Goal: Transaction & Acquisition: Book appointment/travel/reservation

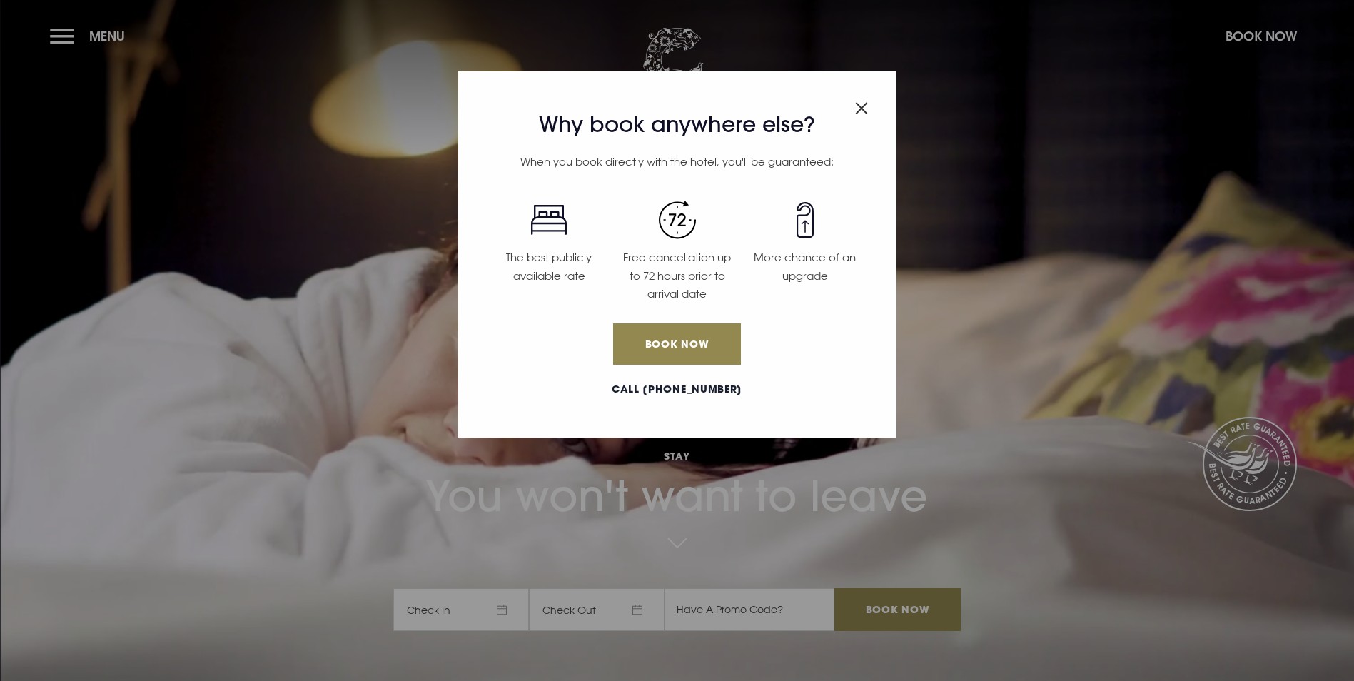
click at [863, 111] on img "Close modal" at bounding box center [861, 108] width 13 height 12
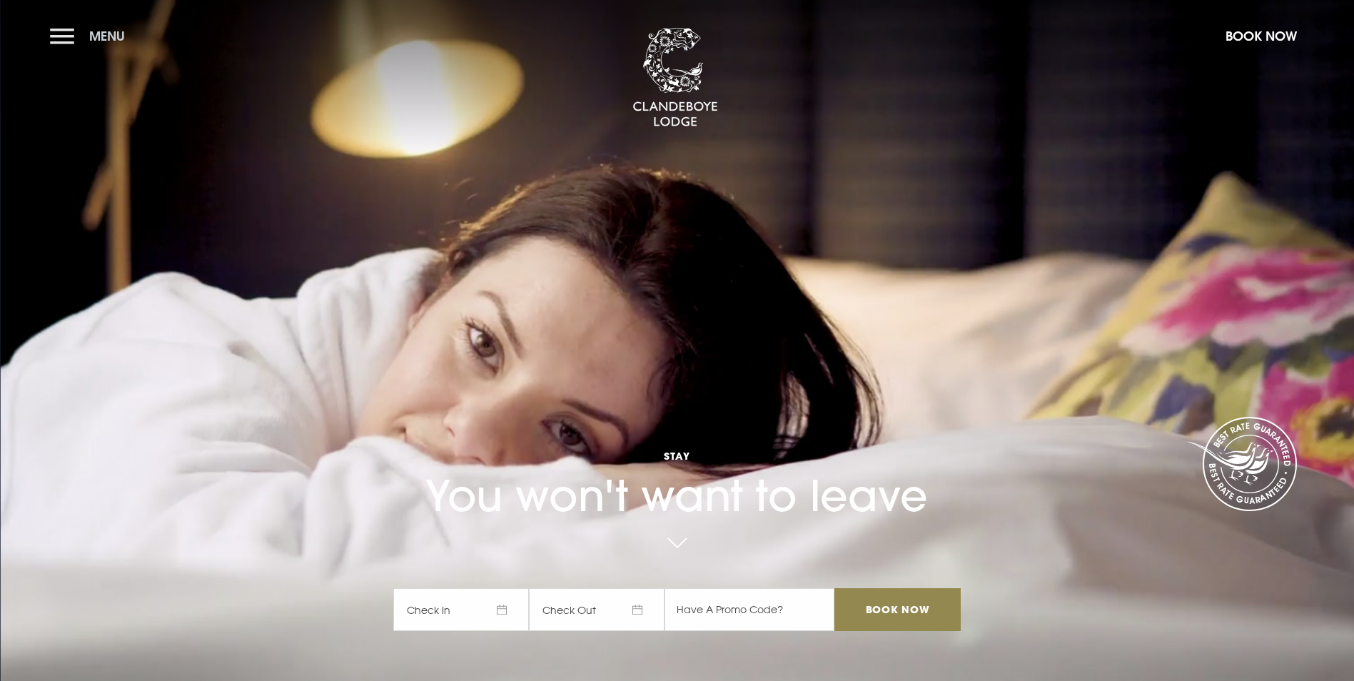
click at [63, 41] on button "Menu" at bounding box center [91, 36] width 82 height 31
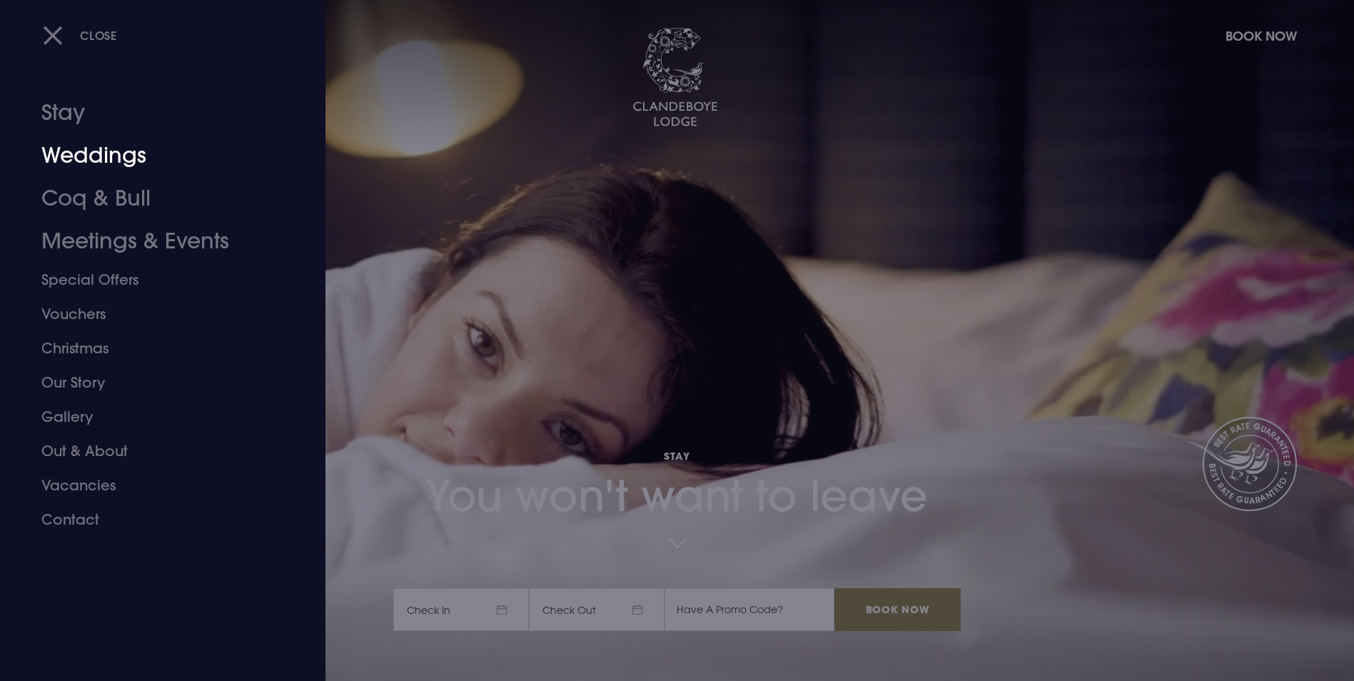
click at [83, 158] on link "Weddings" at bounding box center [154, 155] width 226 height 43
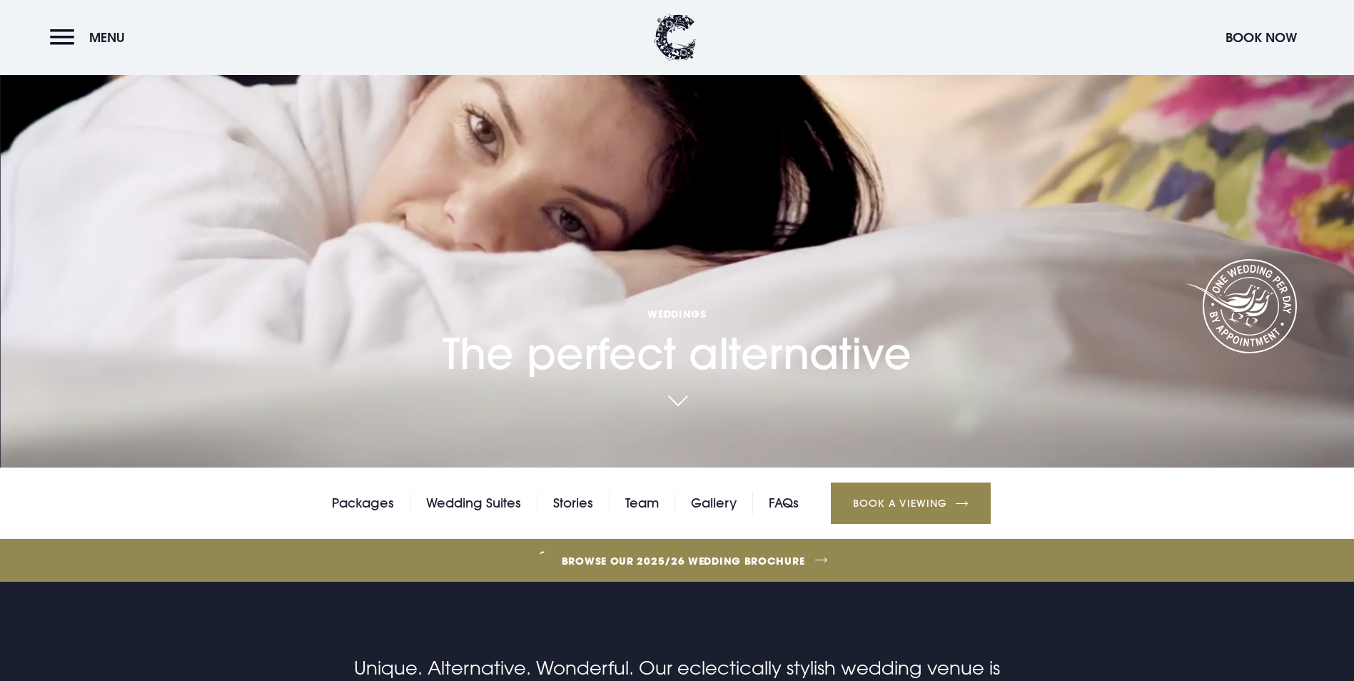
scroll to position [214, 0]
click at [780, 533] on link "Browse our 2025/26 wedding brochure" at bounding box center [683, 560] width 2951 height 54
click at [654, 492] on link "Team" at bounding box center [642, 502] width 34 height 21
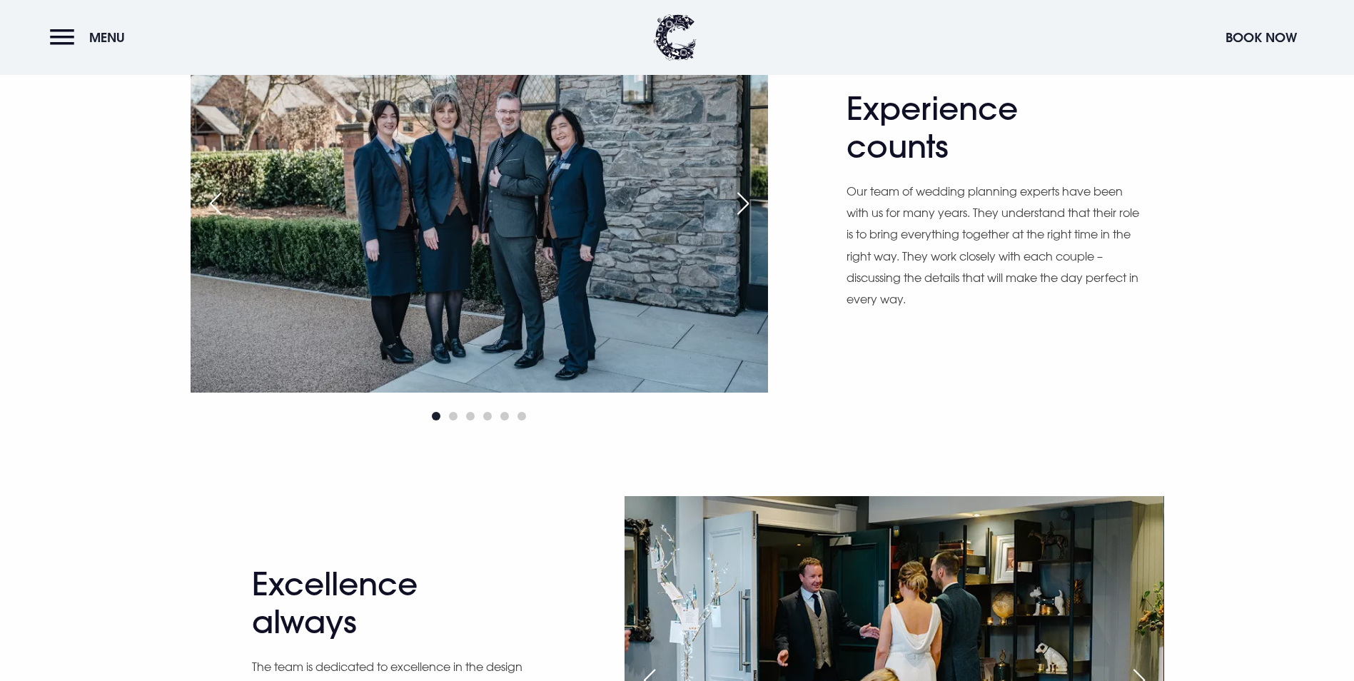
scroll to position [714, 0]
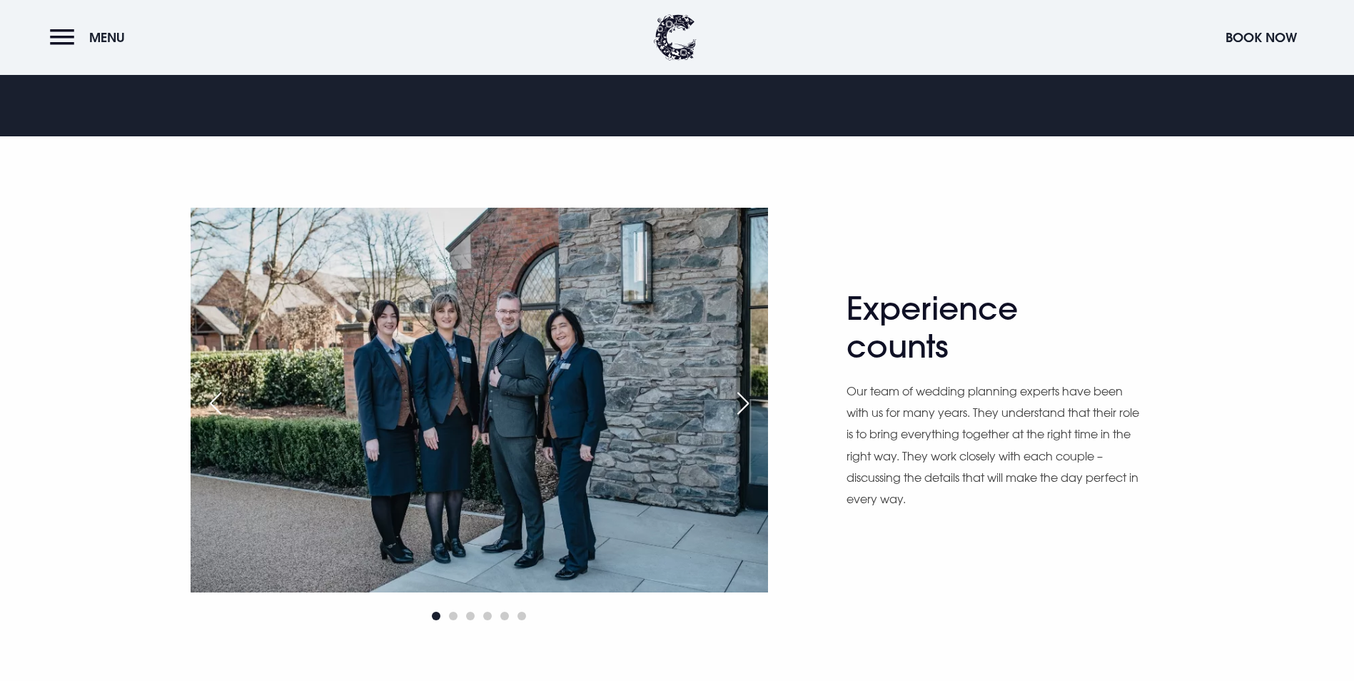
click at [748, 419] on div "Next slide" at bounding box center [743, 403] width 36 height 31
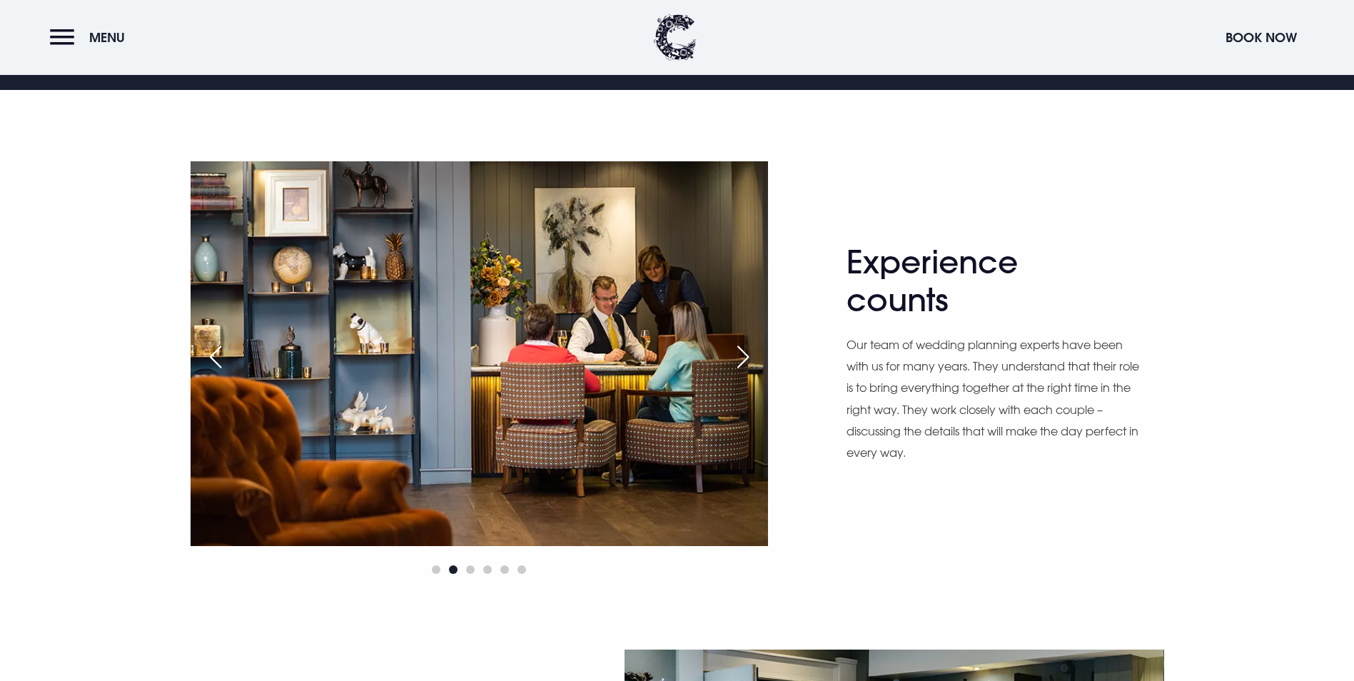
scroll to position [785, 0]
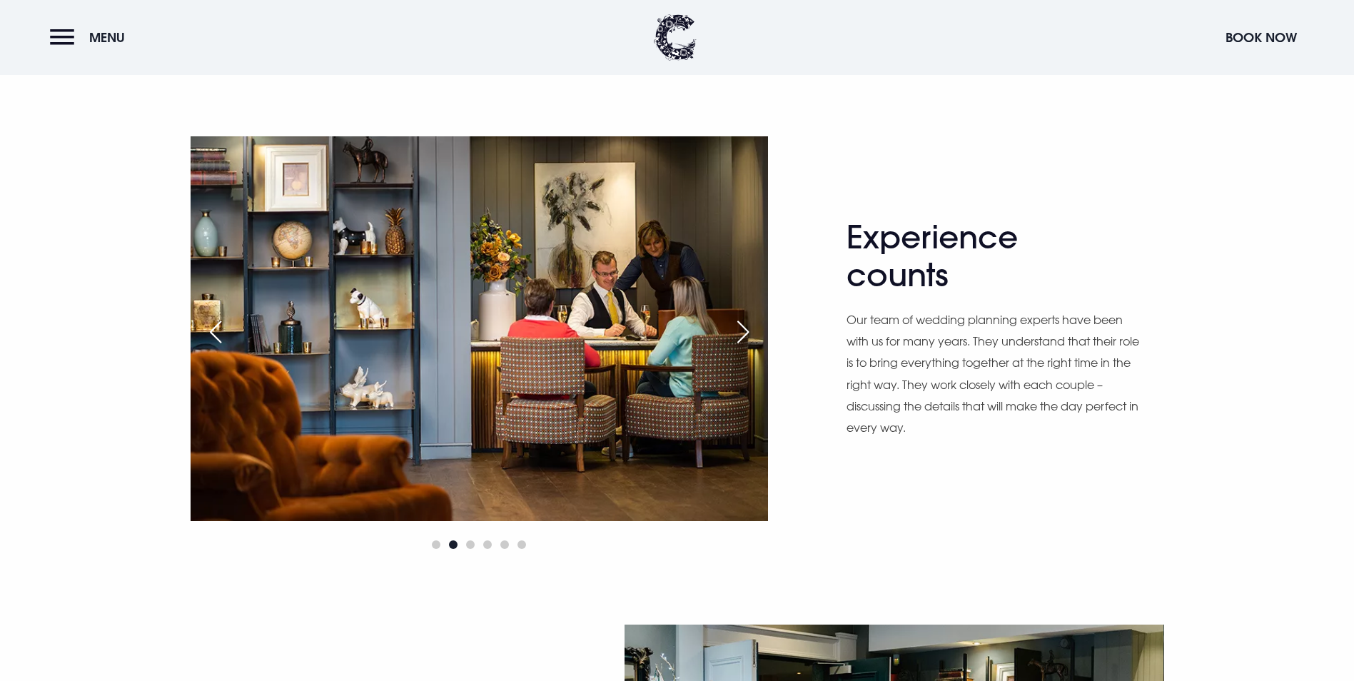
click at [752, 348] on div "Next slide" at bounding box center [743, 331] width 36 height 31
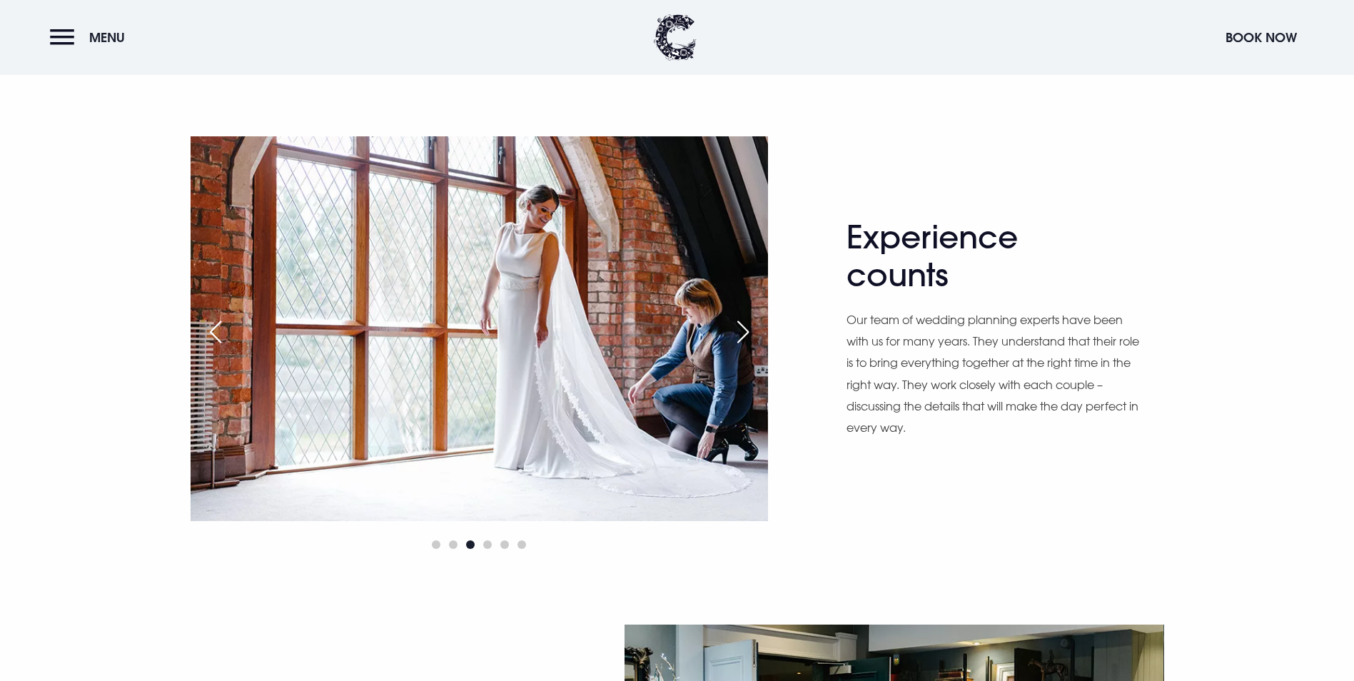
click at [752, 348] on div "Next slide" at bounding box center [743, 331] width 36 height 31
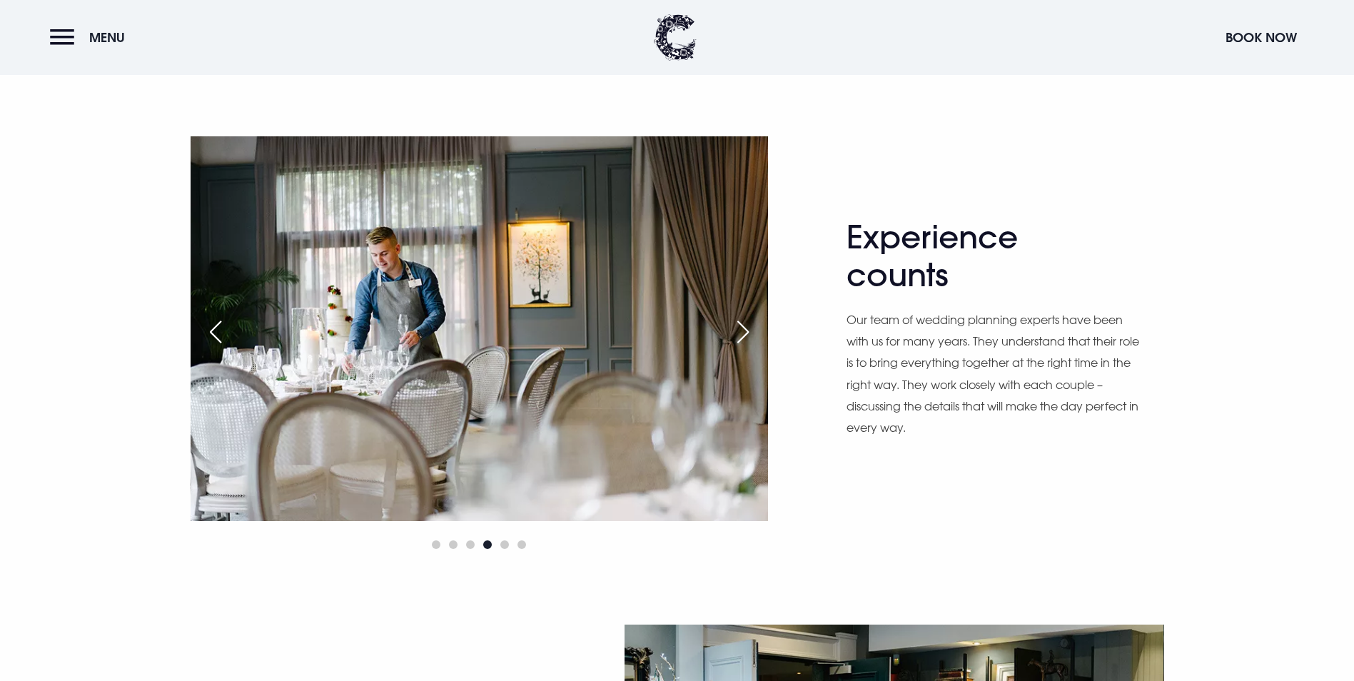
click at [752, 348] on div "Next slide" at bounding box center [743, 331] width 36 height 31
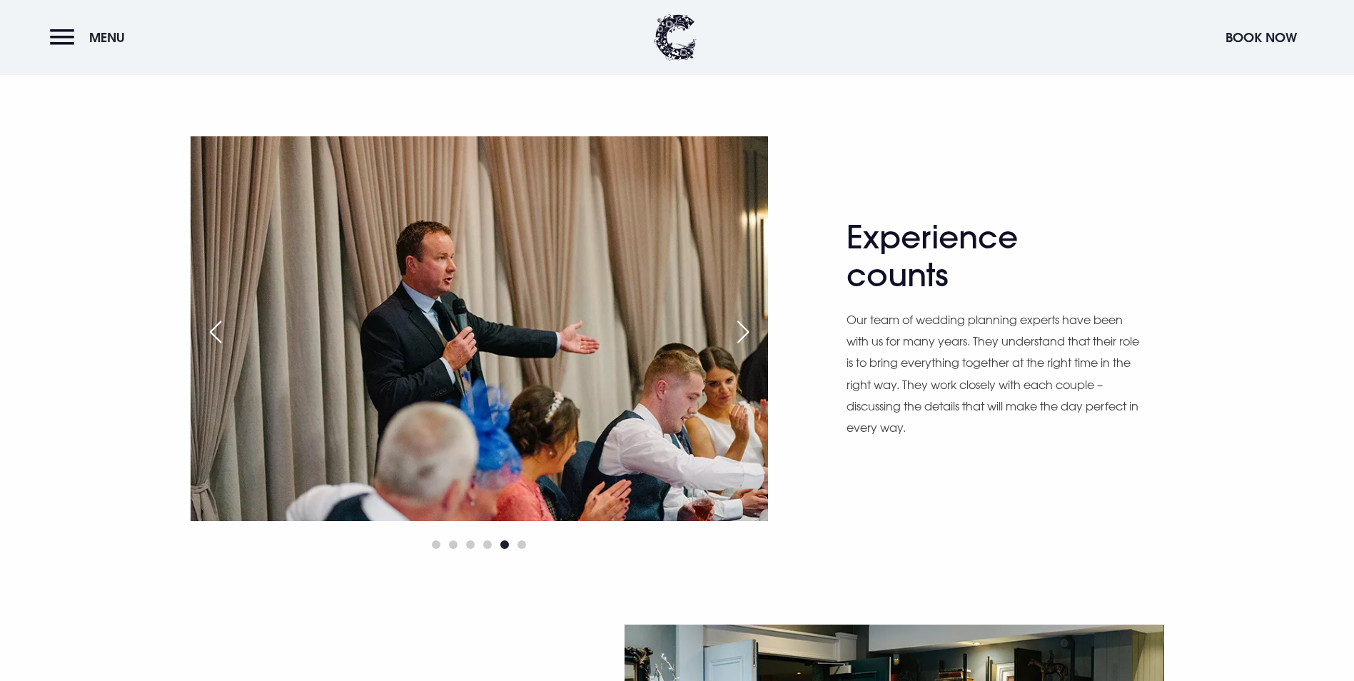
click at [752, 348] on div "Next slide" at bounding box center [743, 331] width 36 height 31
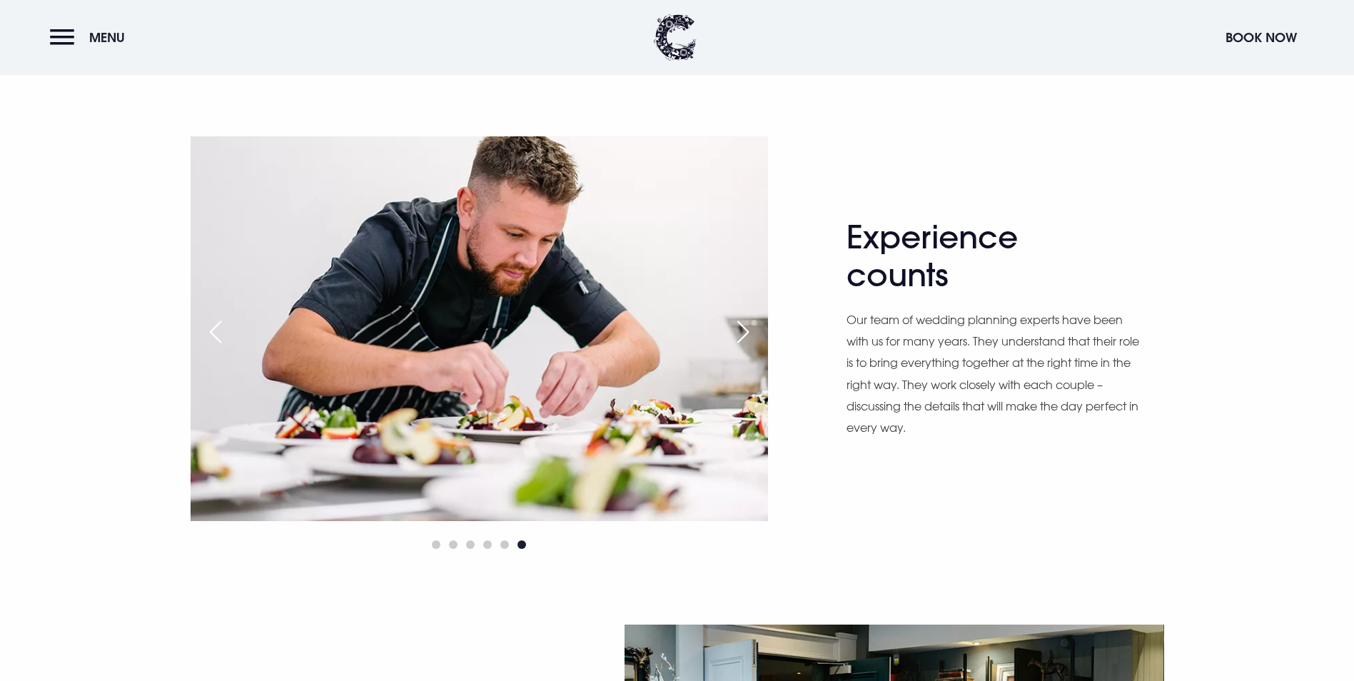
click at [752, 348] on div "Next slide" at bounding box center [743, 331] width 36 height 31
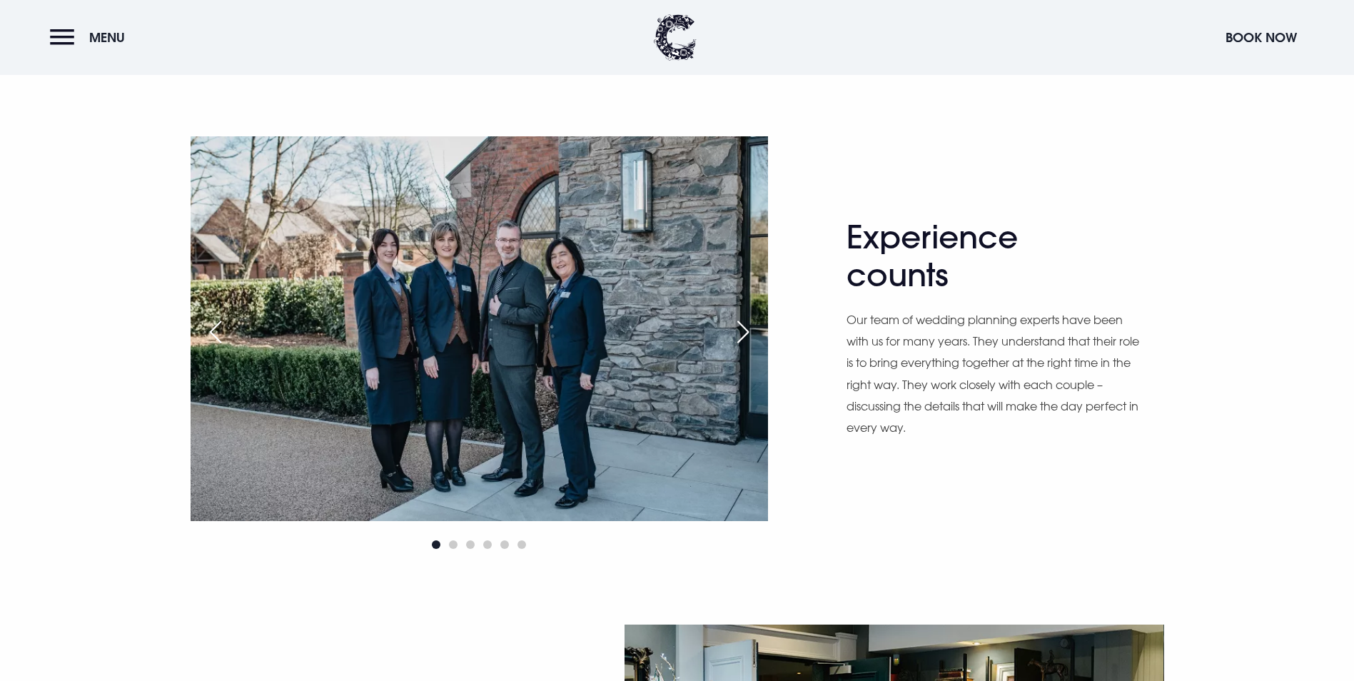
click at [752, 348] on div "Next slide" at bounding box center [743, 331] width 36 height 31
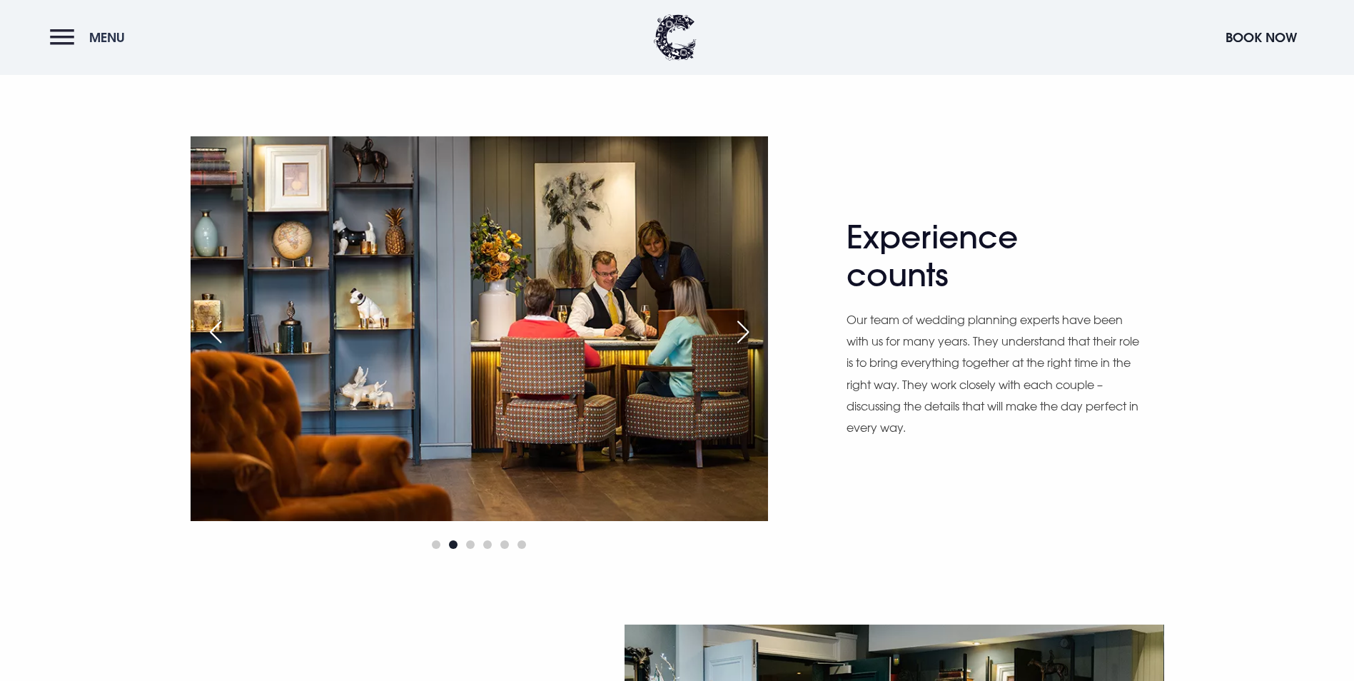
click at [57, 44] on button "Menu" at bounding box center [91, 37] width 82 height 31
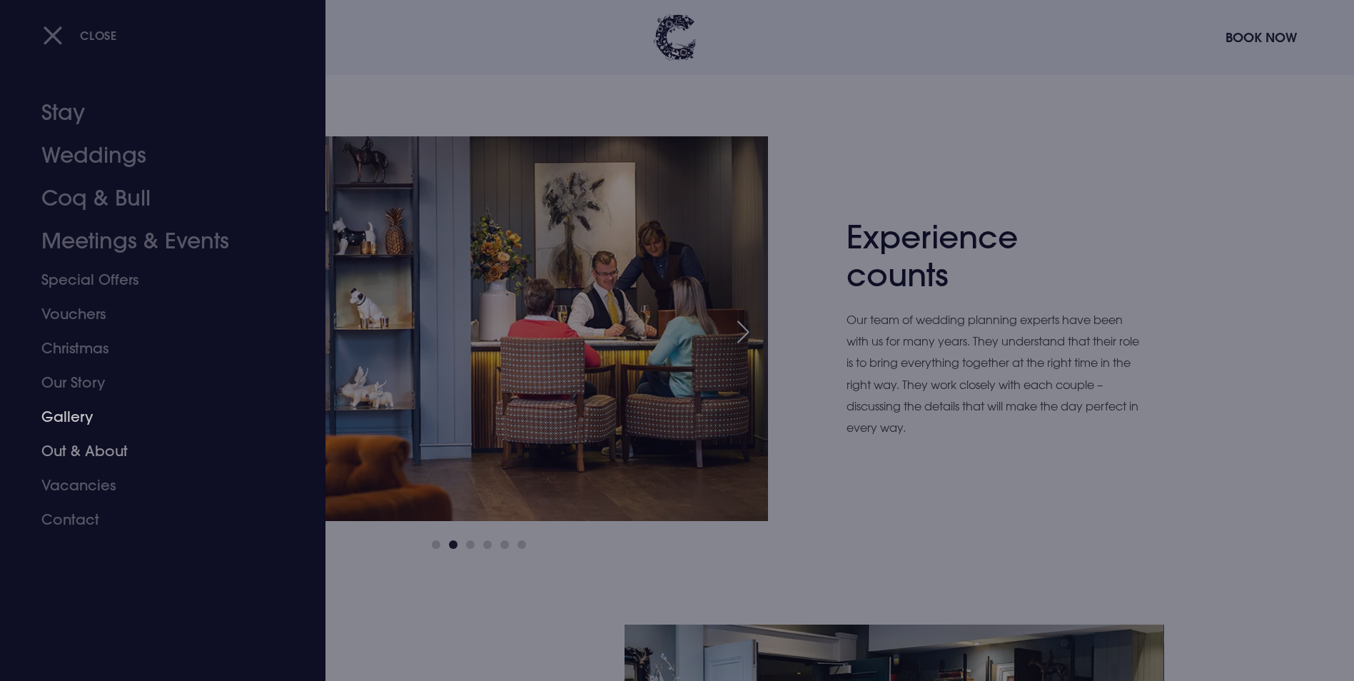
click at [57, 415] on link "Gallery" at bounding box center [154, 417] width 226 height 34
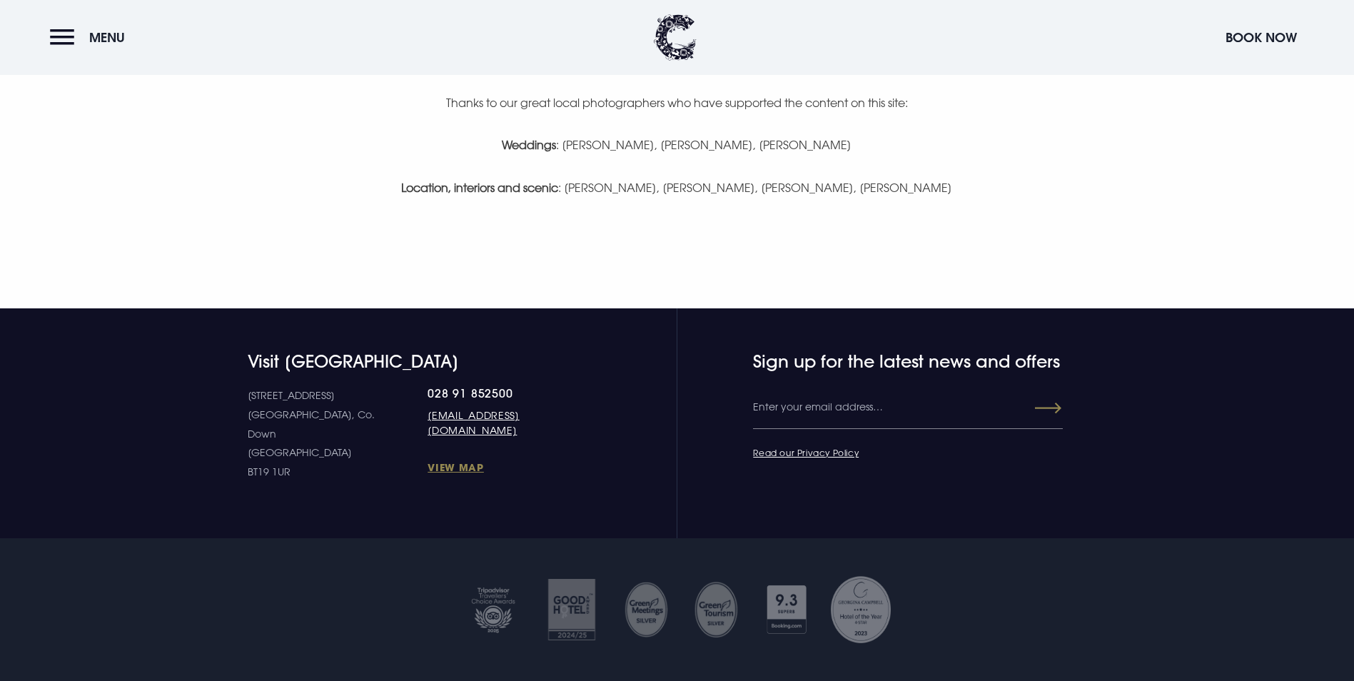
scroll to position [3182, 0]
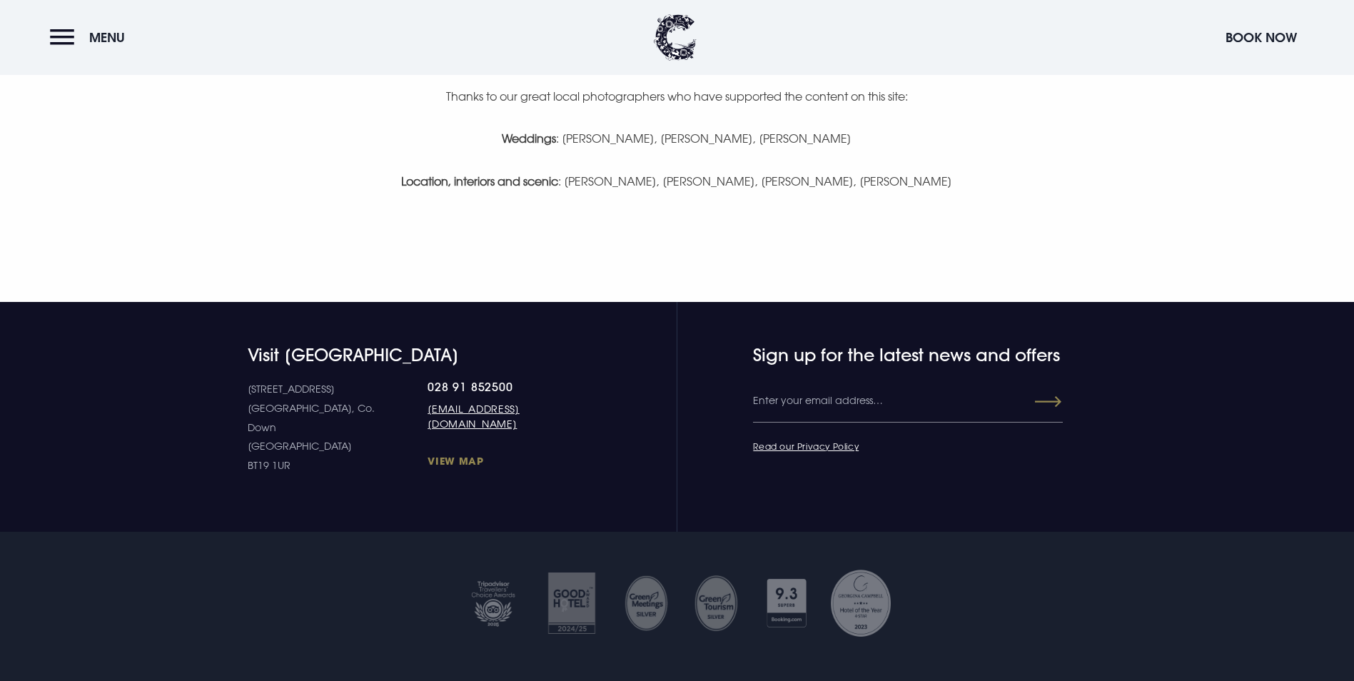
click at [428, 467] on link "View Map" at bounding box center [506, 461] width 156 height 14
